Goal: Task Accomplishment & Management: Manage account settings

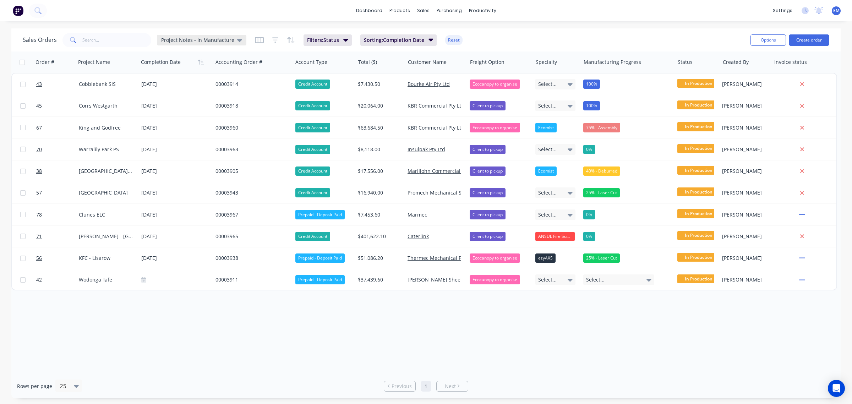
click at [213, 37] on span "Project Notes - In Manufacture" at bounding box center [197, 39] width 73 height 7
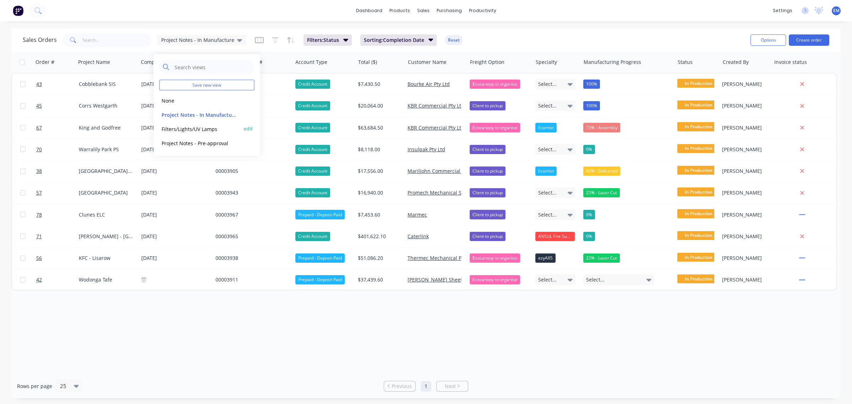
click at [206, 128] on button "Filters/Lights/UV Lamps" at bounding box center [199, 129] width 81 height 8
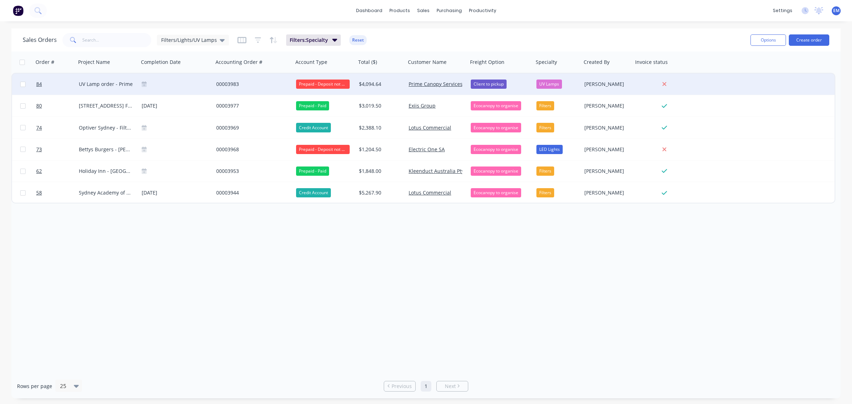
click at [224, 85] on div "00003983" at bounding box center [251, 84] width 71 height 7
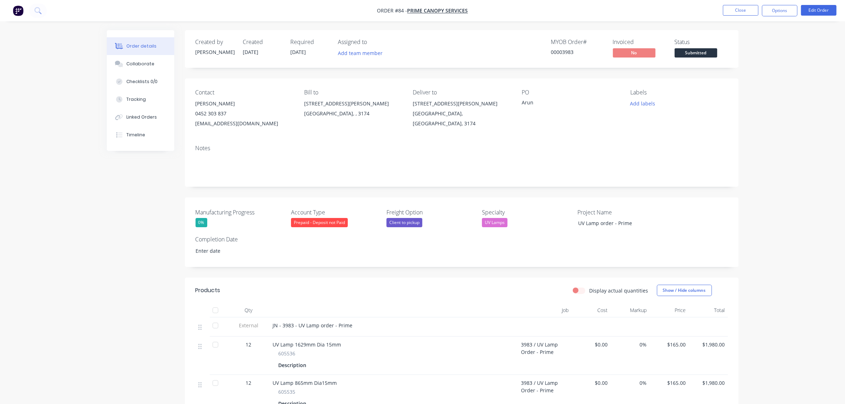
click at [564, 51] on div "00003983" at bounding box center [577, 51] width 53 height 7
drag, startPoint x: 576, startPoint y: 51, endPoint x: 587, endPoint y: 52, distance: 10.4
click at [587, 52] on div "00003983" at bounding box center [577, 51] width 53 height 7
click at [776, 13] on button "Options" at bounding box center [780, 10] width 36 height 11
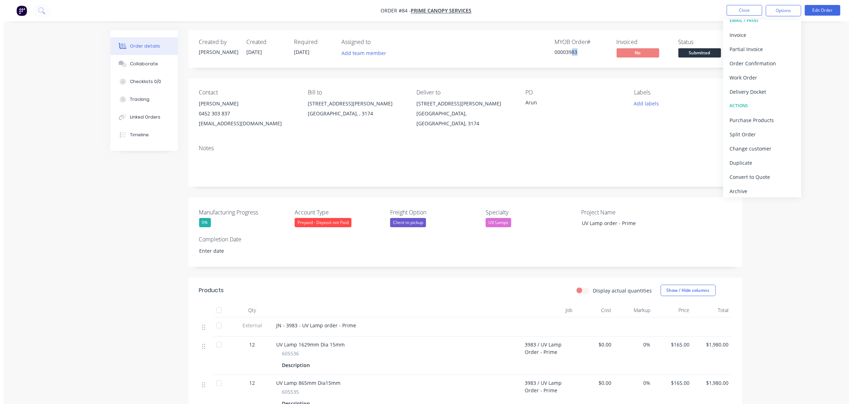
scroll to position [11, 0]
click at [752, 185] on div "Archive" at bounding box center [758, 189] width 65 height 10
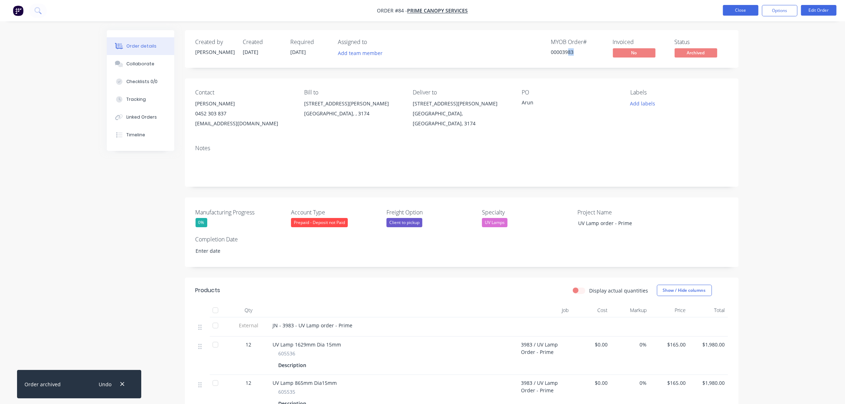
click at [739, 12] on button "Close" at bounding box center [741, 10] width 36 height 11
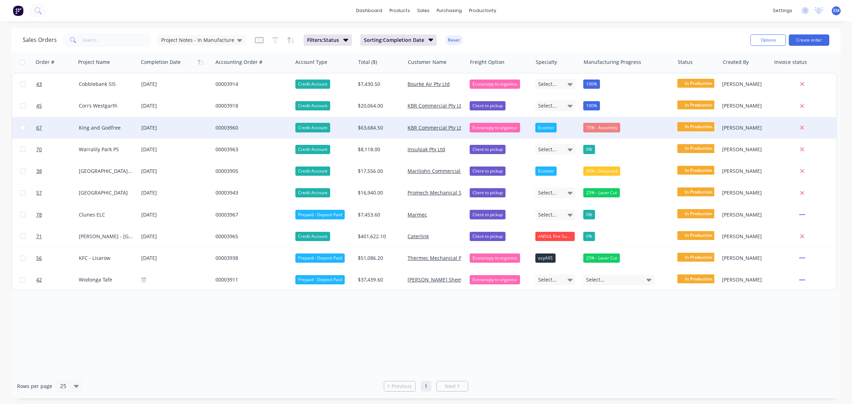
click at [595, 123] on div "75% - Assembly" at bounding box center [601, 127] width 37 height 9
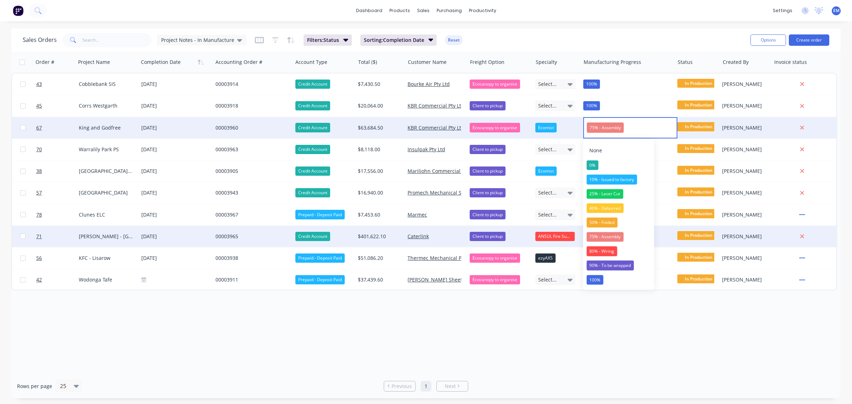
click at [600, 248] on div "80% - Wiring" at bounding box center [602, 251] width 31 height 10
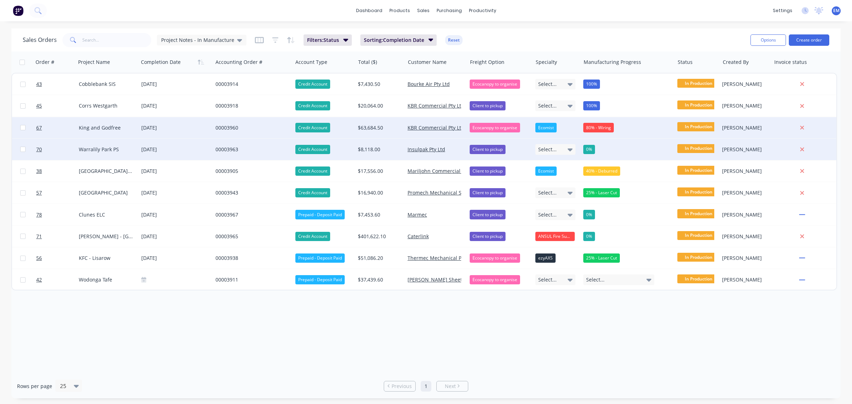
click at [598, 148] on div "0%" at bounding box center [625, 149] width 84 height 9
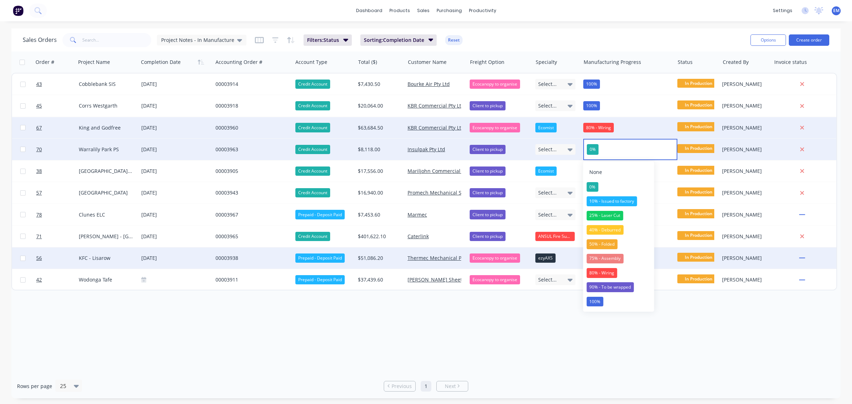
click at [602, 261] on div "75% - Assembly" at bounding box center [605, 259] width 37 height 10
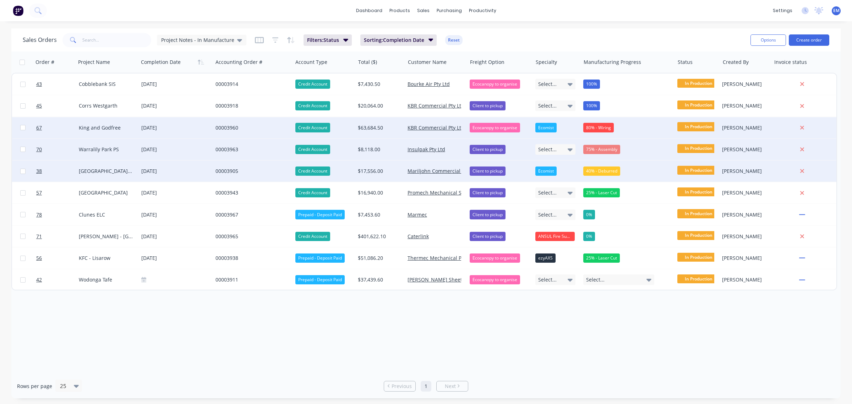
click at [604, 173] on div "40% - Deburred" at bounding box center [601, 171] width 37 height 9
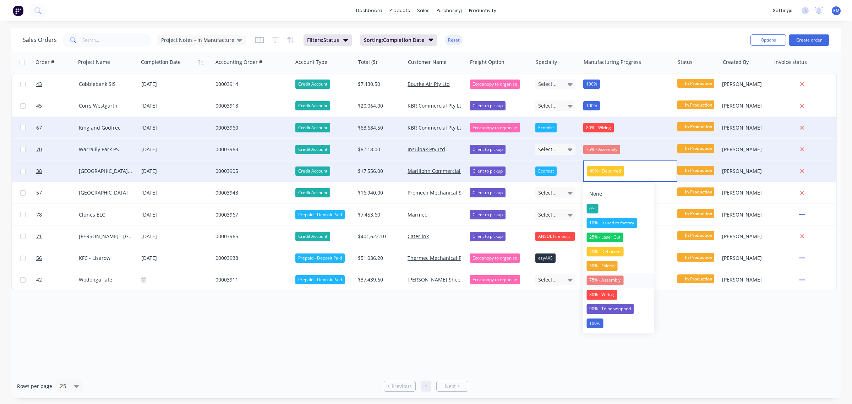
click at [611, 282] on div "75% - Assembly" at bounding box center [605, 281] width 37 height 10
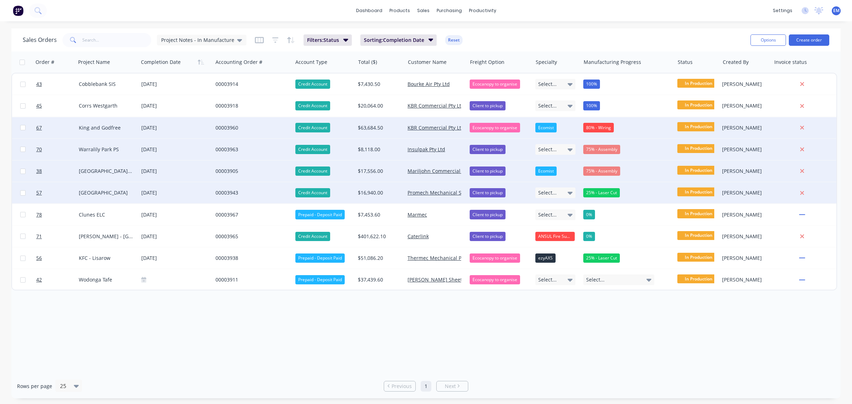
click at [607, 194] on div "25% - Laser Cut" at bounding box center [601, 192] width 37 height 9
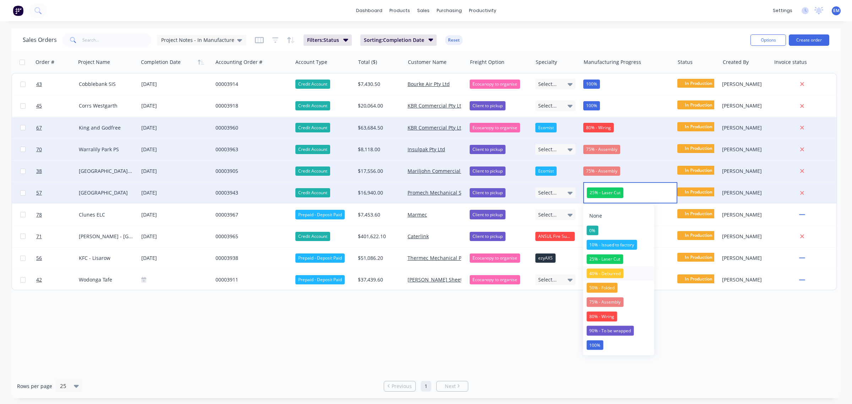
click at [621, 274] on div "40% - Deburred" at bounding box center [605, 273] width 37 height 10
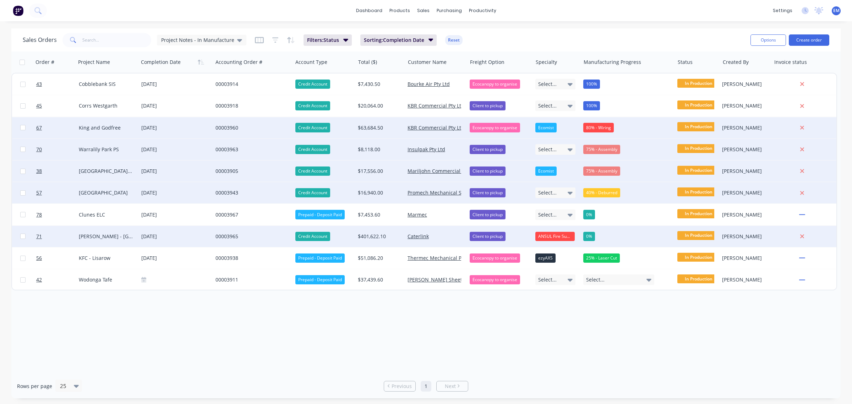
click at [599, 232] on div "0%" at bounding box center [625, 236] width 84 height 9
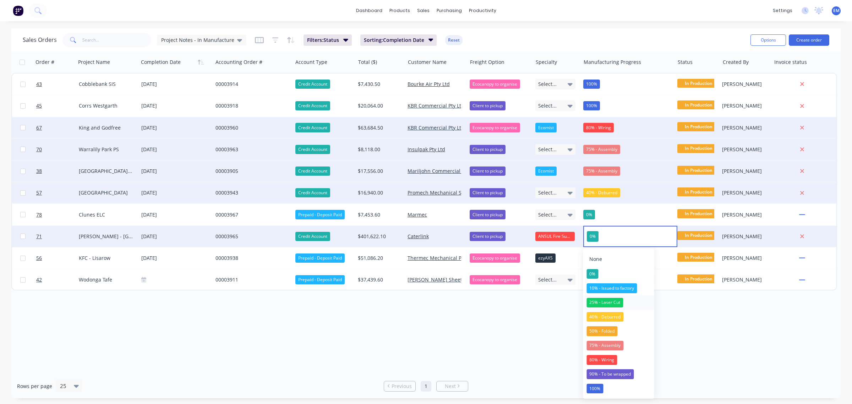
click at [622, 300] on div "25% - Laser Cut" at bounding box center [605, 303] width 37 height 10
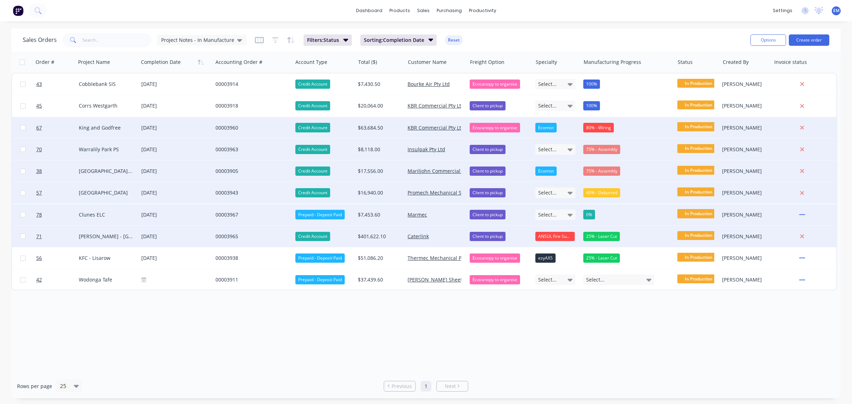
click at [595, 213] on div "0%" at bounding box center [589, 214] width 12 height 9
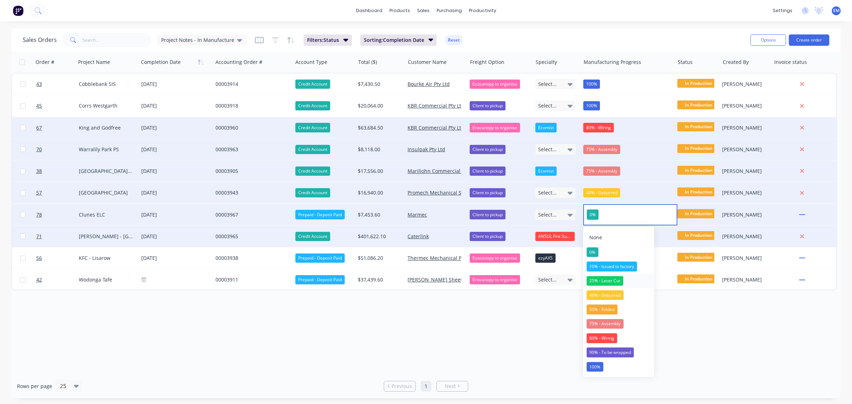
click at [613, 280] on div "25% - Laser Cut" at bounding box center [605, 281] width 37 height 10
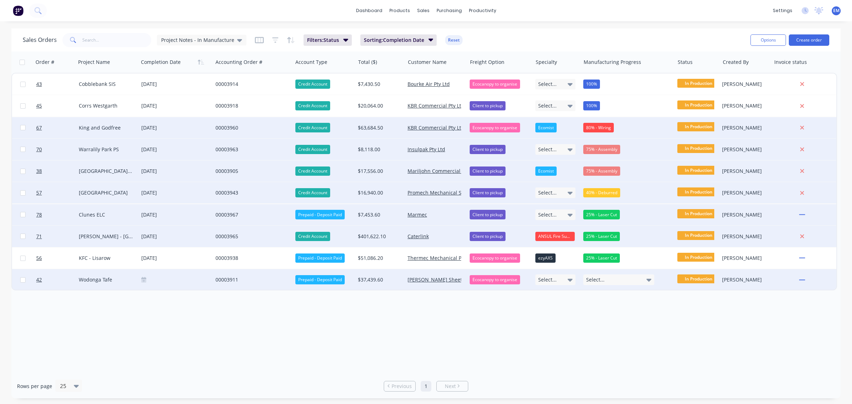
click at [612, 279] on div "Select..." at bounding box center [618, 279] width 71 height 11
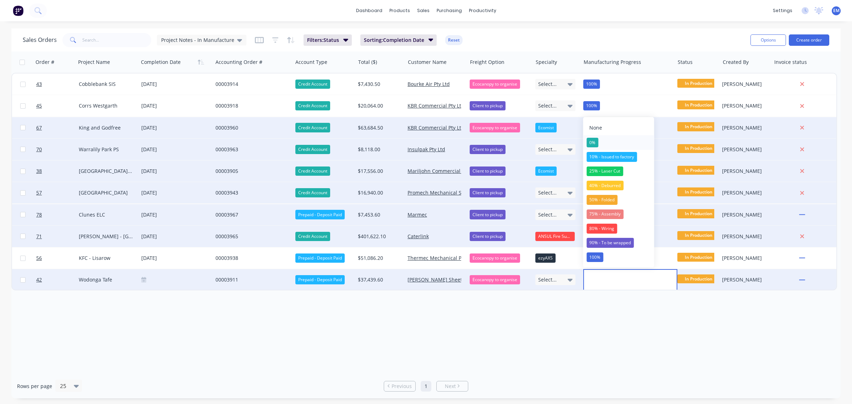
click at [595, 141] on div "0%" at bounding box center [593, 143] width 12 height 10
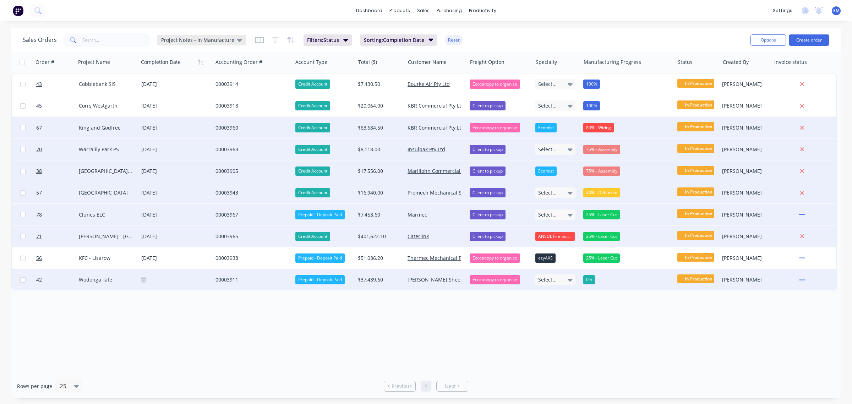
click at [194, 40] on span "Project Notes - In Manufacture" at bounding box center [197, 39] width 73 height 7
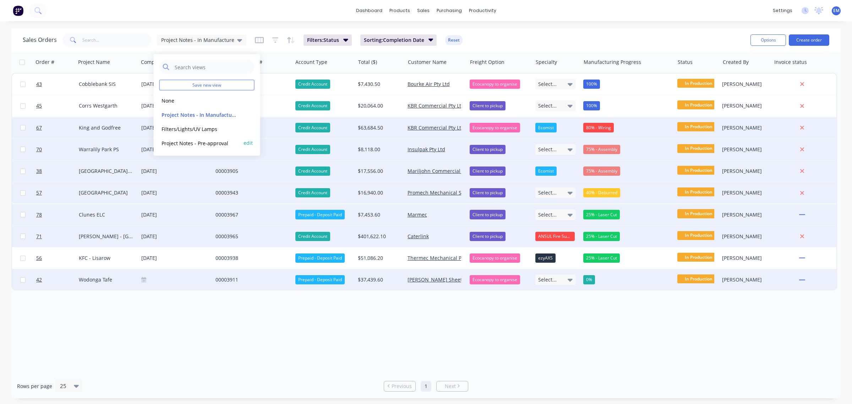
click at [204, 138] on div "Project Notes - Pre-approval edit" at bounding box center [206, 143] width 95 height 14
click at [194, 140] on button "Project Notes - Pre-approval" at bounding box center [199, 143] width 81 height 8
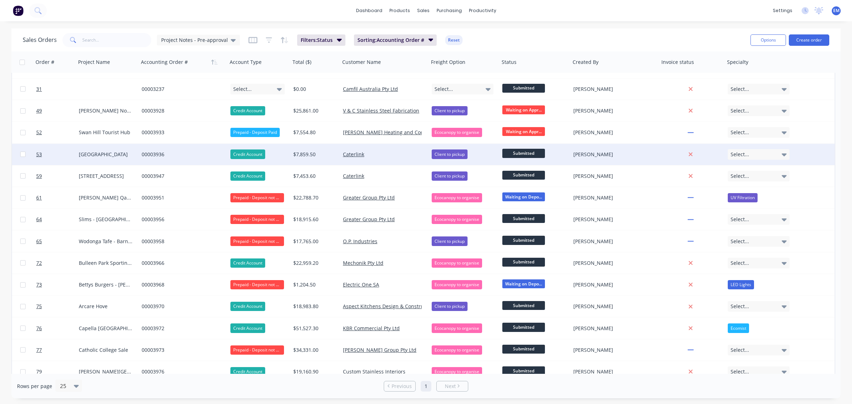
scroll to position [44, 0]
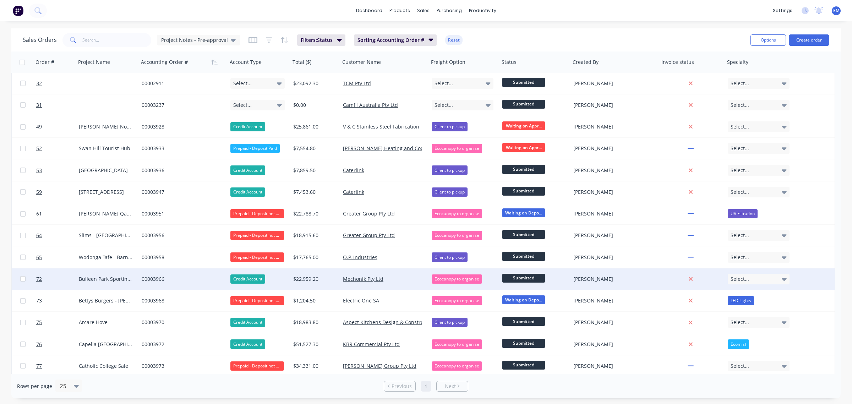
click at [157, 279] on div "00003966" at bounding box center [181, 279] width 79 height 7
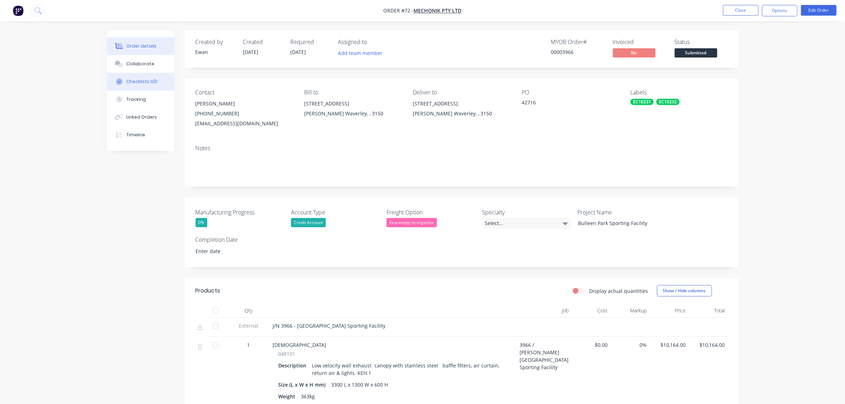
click at [145, 81] on div "Checklists 0/0" at bounding box center [141, 81] width 31 height 6
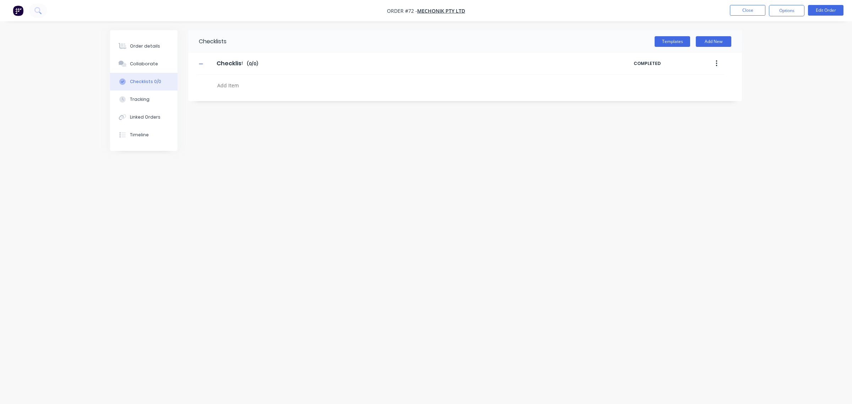
click at [718, 62] on button "button" at bounding box center [716, 63] width 17 height 13
click at [684, 94] on div "Delete" at bounding box center [691, 96] width 55 height 10
click at [678, 42] on button "Templates" at bounding box center [673, 41] width 36 height 11
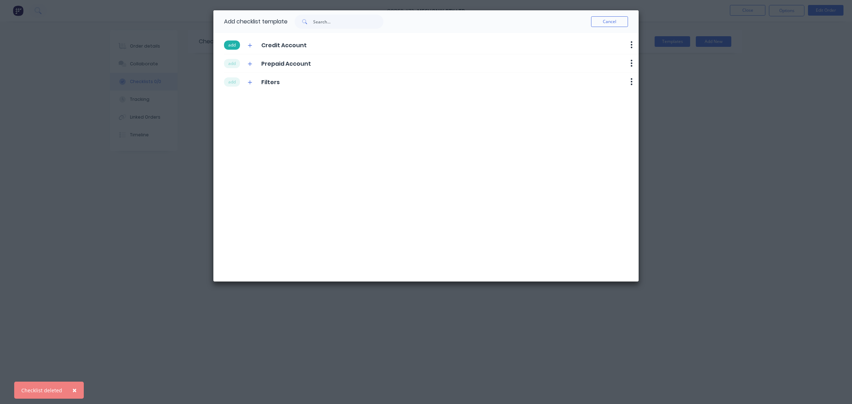
click at [235, 44] on button "add" at bounding box center [232, 44] width 16 height 9
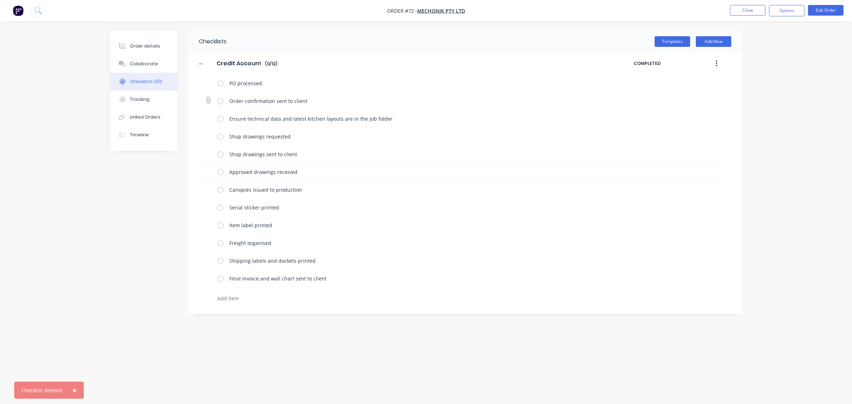
drag, startPoint x: 218, startPoint y: 83, endPoint x: 219, endPoint y: 93, distance: 9.6
click at [218, 83] on label at bounding box center [220, 83] width 6 height 7
click at [0, 0] on input "checkbox" at bounding box center [0, 0] width 0 height 0
click at [222, 100] on label at bounding box center [220, 100] width 6 height 7
click at [0, 0] on input "checkbox" at bounding box center [0, 0] width 0 height 0
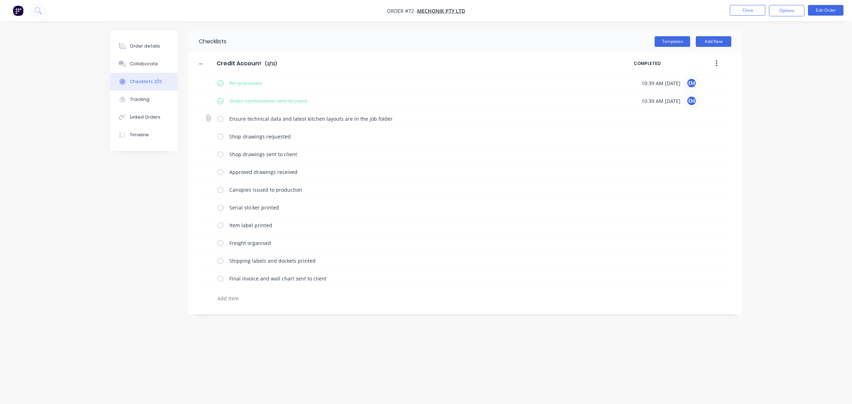
click at [221, 118] on label at bounding box center [220, 118] width 6 height 7
click at [0, 0] on input "checkbox" at bounding box center [0, 0] width 0 height 0
click at [218, 137] on label at bounding box center [220, 136] width 6 height 7
click at [0, 0] on input "checkbox" at bounding box center [0, 0] width 0 height 0
click at [221, 151] on label at bounding box center [220, 154] width 6 height 7
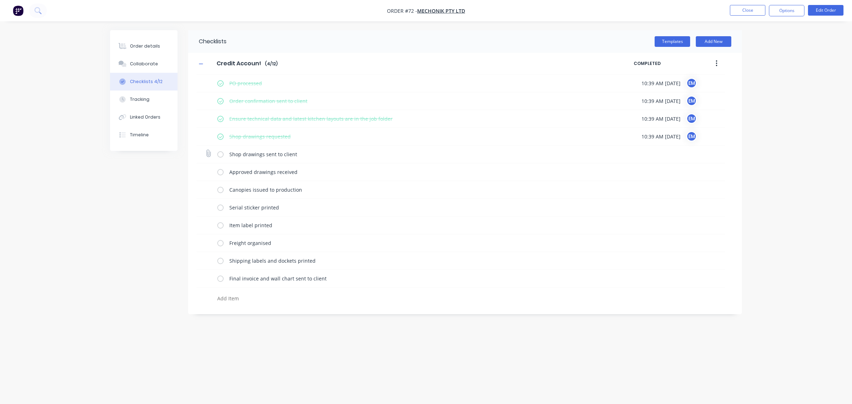
click at [0, 0] on input "checkbox" at bounding box center [0, 0] width 0 height 0
type textarea "x"
click at [152, 43] on div "Order details" at bounding box center [145, 46] width 30 height 6
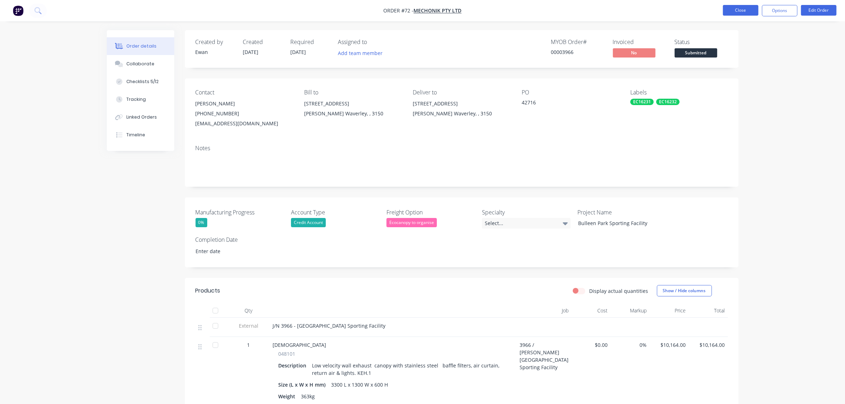
click at [741, 6] on button "Close" at bounding box center [741, 10] width 36 height 11
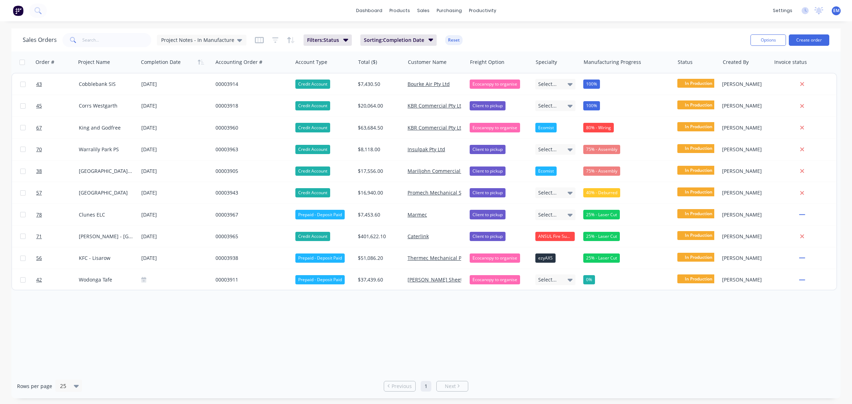
click at [589, 350] on div "Order # Project Name Completion Date Accounting Order # Account Type Total ($) …" at bounding box center [426, 212] width 830 height 322
click at [575, 23] on div "dashboard products sales purchasing productivity dashboard products Product Cat…" at bounding box center [426, 202] width 852 height 404
